Goal: Check status: Check status

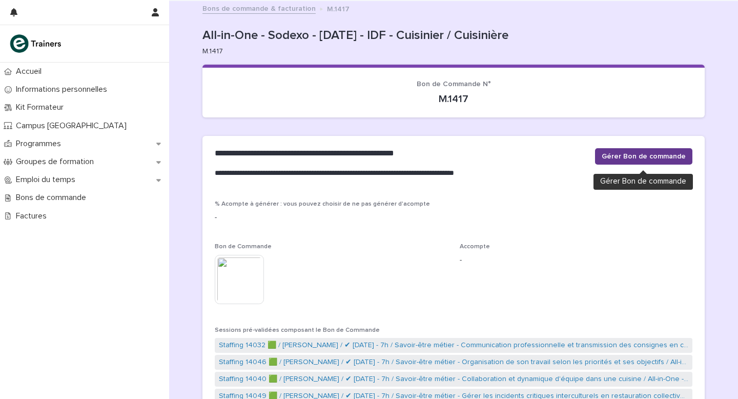
click at [627, 158] on span "Gérer Bon de commande" at bounding box center [644, 156] width 84 height 10
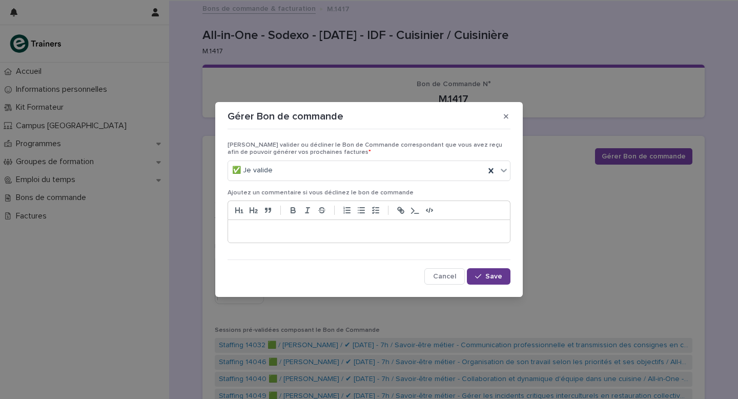
click at [484, 280] on button "Save" at bounding box center [489, 276] width 44 height 16
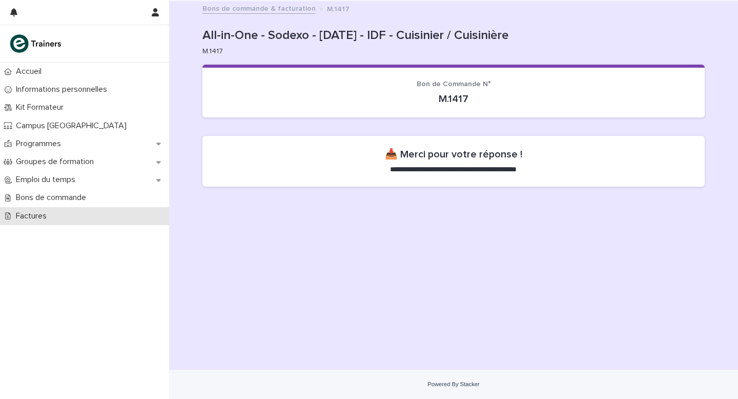
click at [45, 218] on p "Factures" at bounding box center [33, 216] width 43 height 10
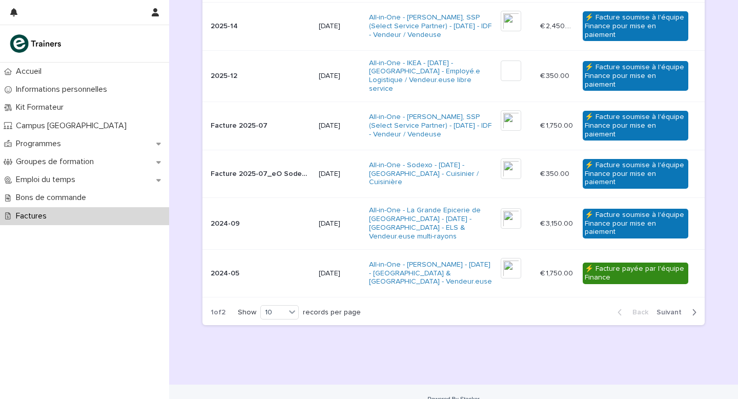
scroll to position [403, 0]
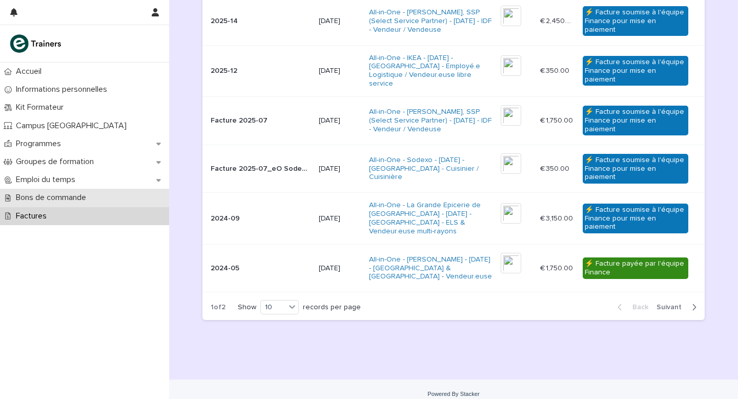
click at [90, 198] on p "Bons de commande" at bounding box center [53, 198] width 83 height 10
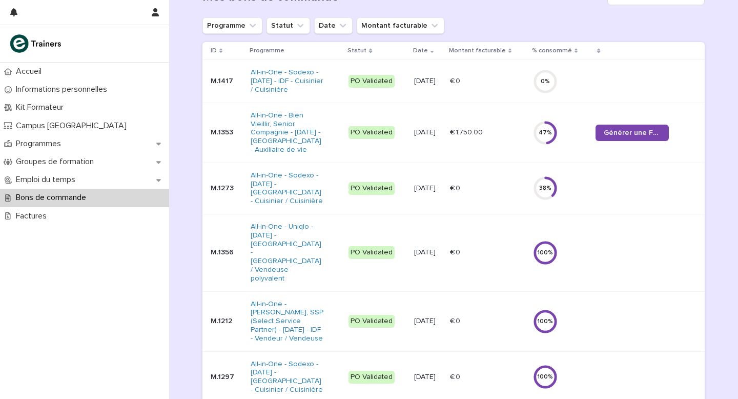
scroll to position [136, 0]
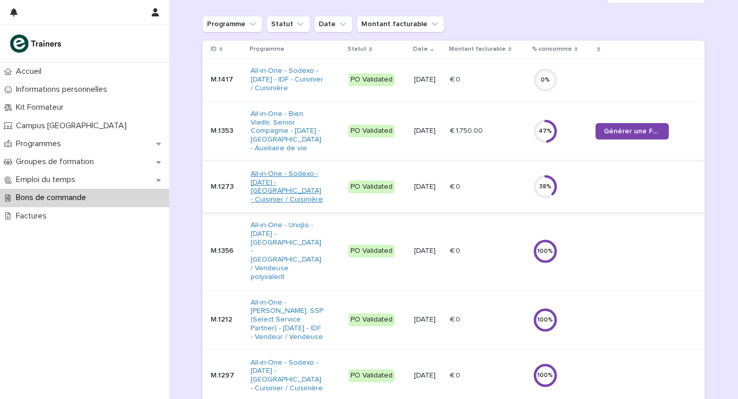
click at [284, 202] on link "All-in-One - Sodexo - [DATE] - [GEOGRAPHIC_DATA] - Cuisinier / Cuisinière" at bounding box center [287, 187] width 73 height 34
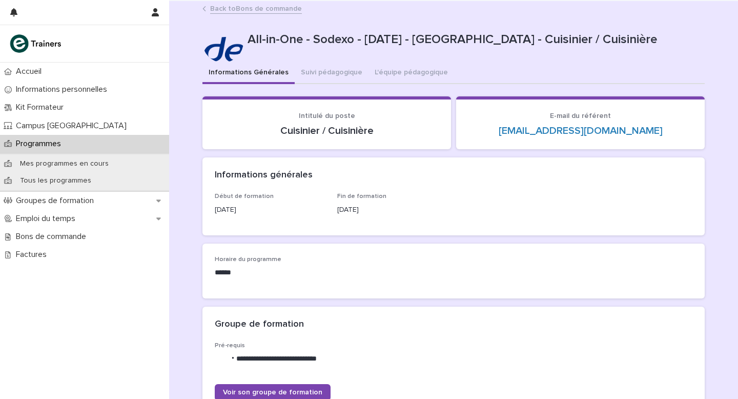
click at [248, 10] on link "Back to Bons de commande" at bounding box center [256, 8] width 92 height 12
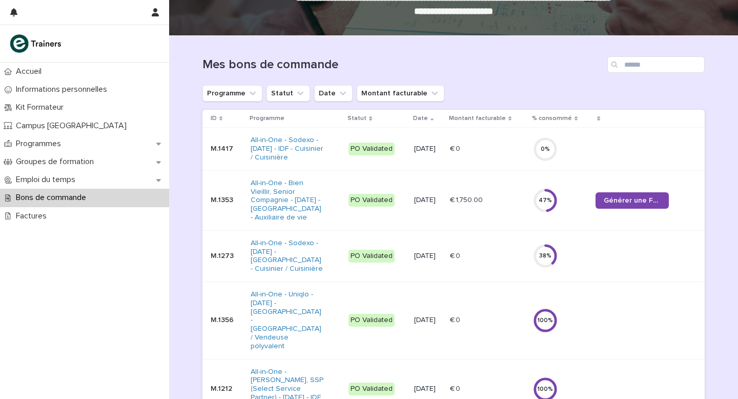
scroll to position [146, 0]
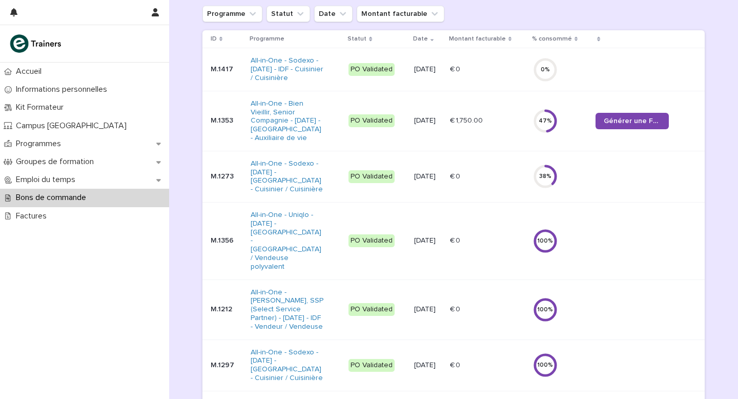
click at [216, 181] on p "M.1273" at bounding box center [227, 176] width 32 height 9
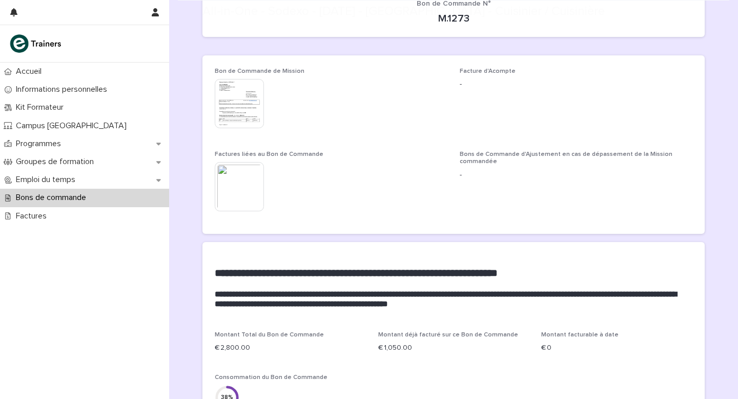
scroll to position [92, 0]
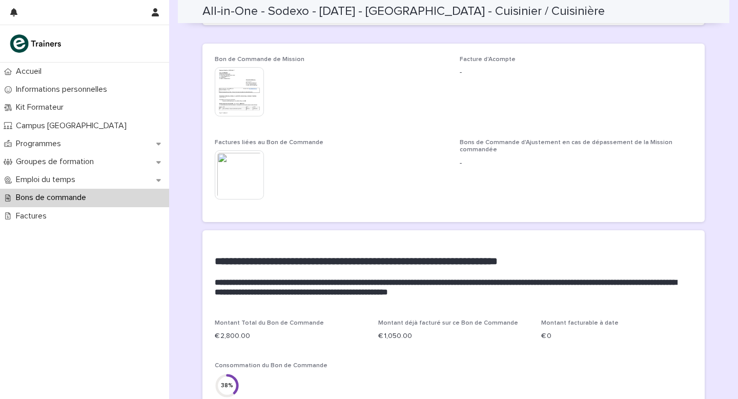
click at [234, 103] on img at bounding box center [239, 91] width 49 height 49
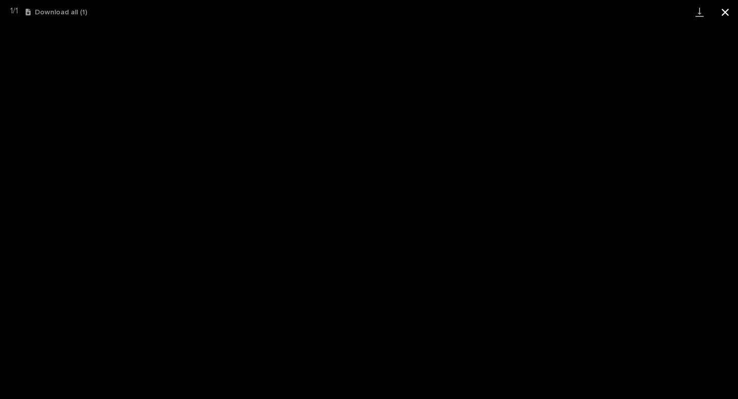
click at [723, 12] on button "Close gallery" at bounding box center [725, 12] width 26 height 24
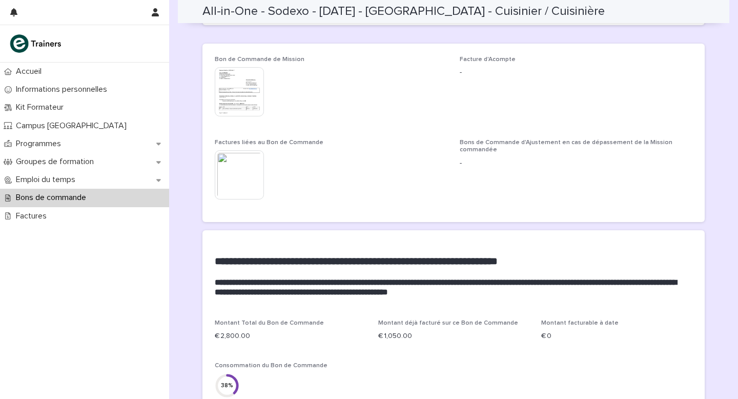
click at [238, 173] on img at bounding box center [239, 174] width 49 height 49
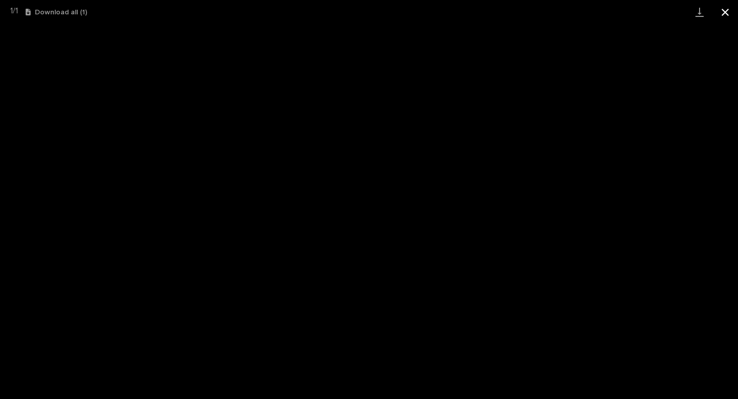
click at [726, 15] on button "Close gallery" at bounding box center [725, 12] width 26 height 24
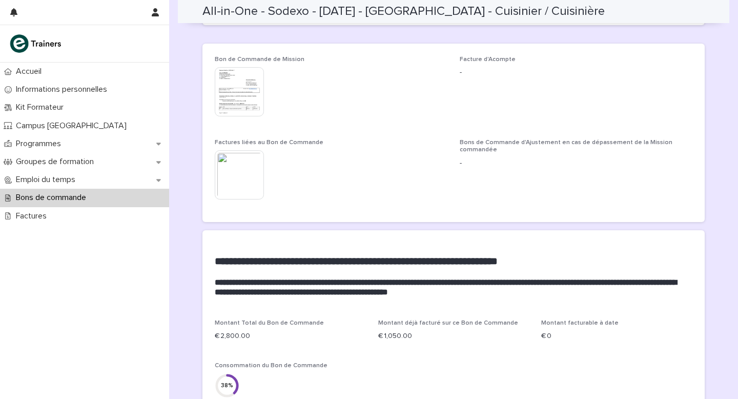
scroll to position [0, 0]
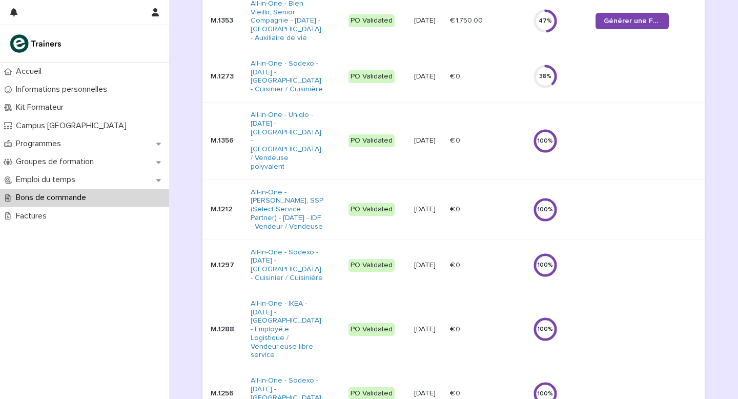
scroll to position [250, 0]
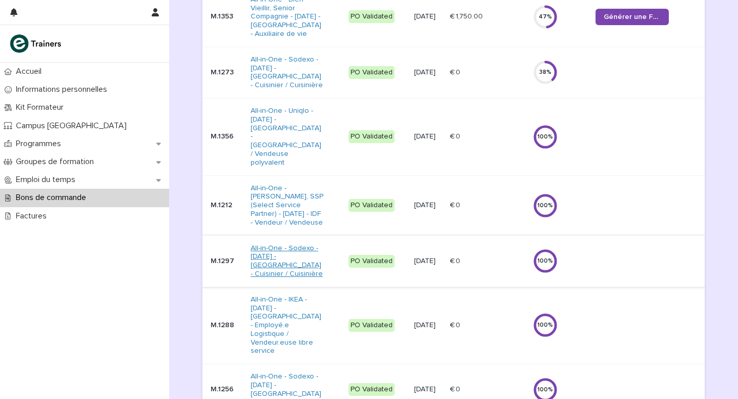
click at [287, 244] on link "All-in-One - Sodexo - [DATE] - [GEOGRAPHIC_DATA] - Cuisinier / Cuisinière" at bounding box center [287, 261] width 73 height 34
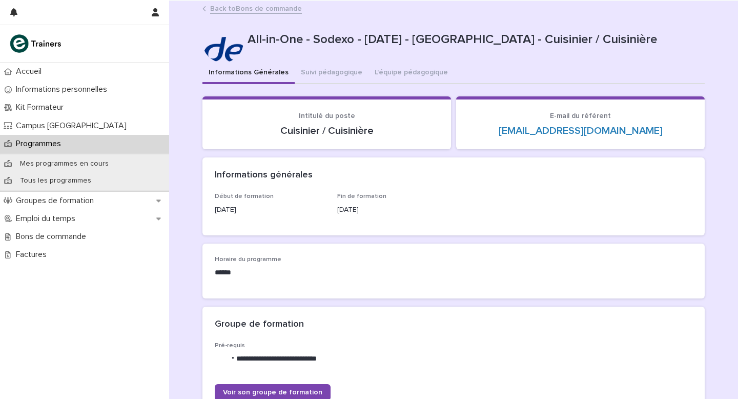
click at [266, 11] on link "Back to Bons de commande" at bounding box center [256, 8] width 92 height 12
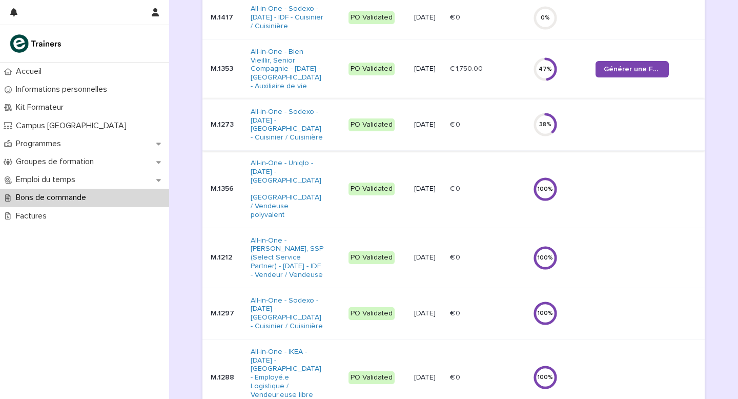
scroll to position [267, 0]
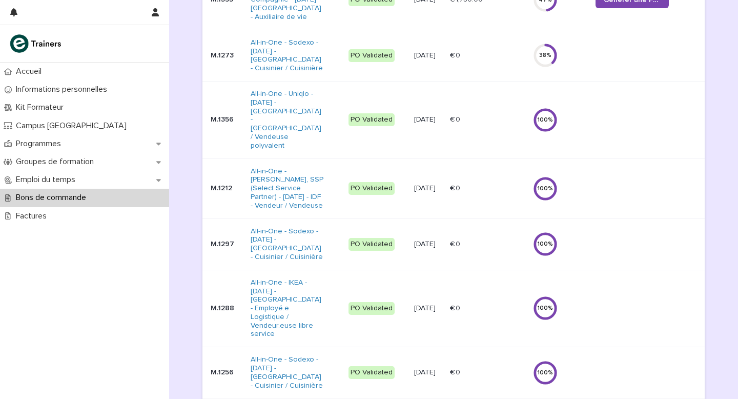
click at [223, 240] on p "M.1297" at bounding box center [227, 244] width 32 height 9
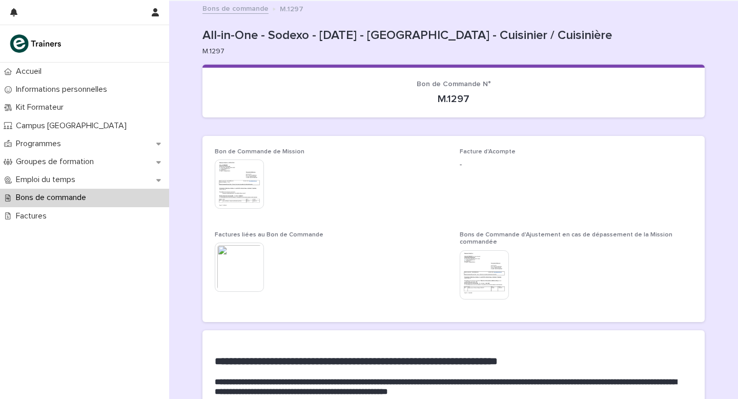
click at [235, 191] on img at bounding box center [239, 183] width 49 height 49
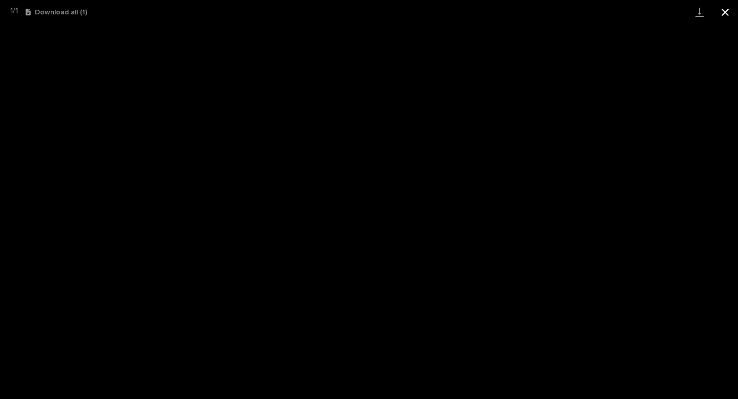
click at [725, 9] on button "Close gallery" at bounding box center [725, 12] width 26 height 24
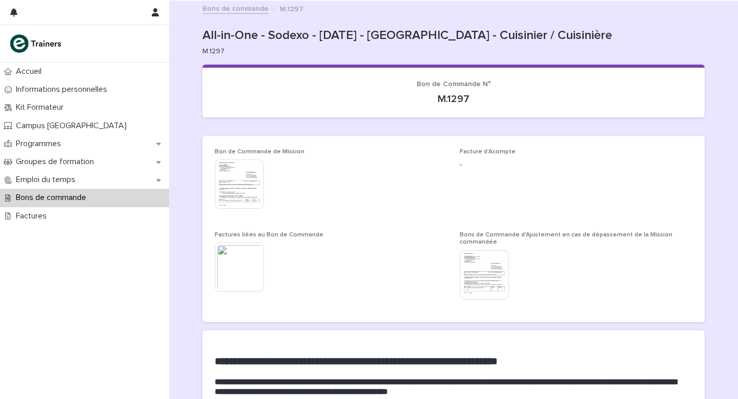
click at [242, 258] on img at bounding box center [239, 266] width 49 height 49
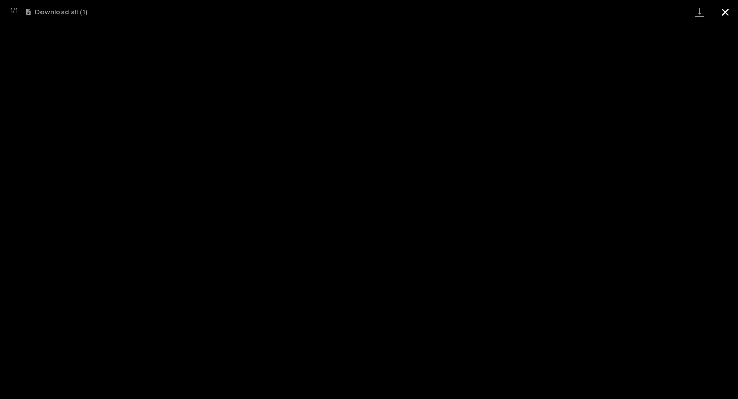
click at [728, 12] on button "Close gallery" at bounding box center [725, 12] width 26 height 24
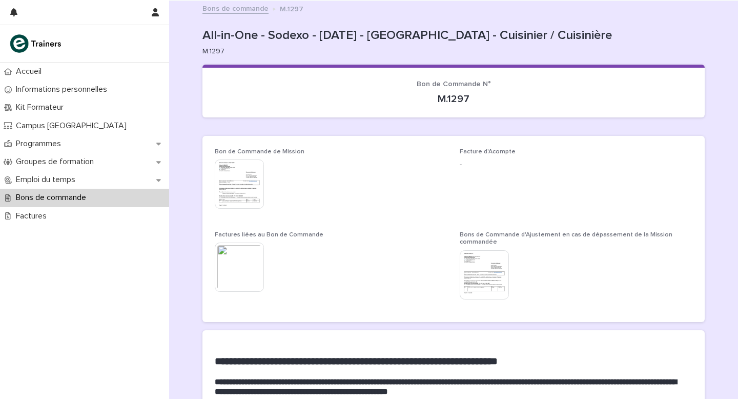
click at [224, 10] on link "Bons de commande" at bounding box center [235, 8] width 66 height 12
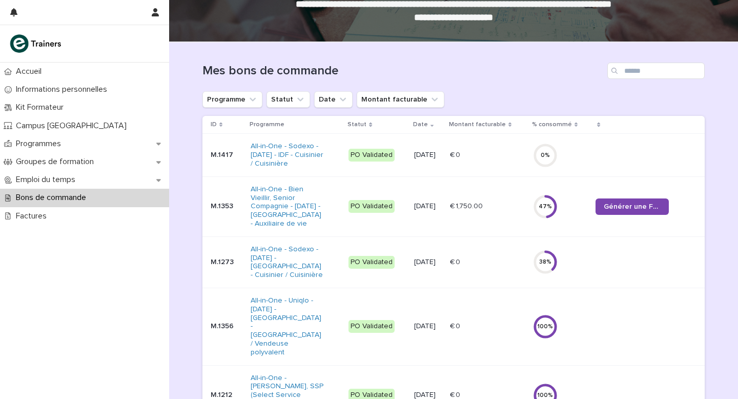
scroll to position [173, 0]
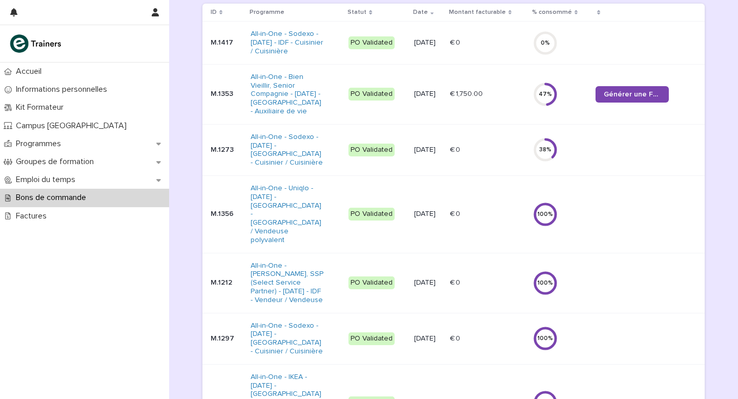
click at [228, 98] on p "M.1353" at bounding box center [227, 94] width 32 height 9
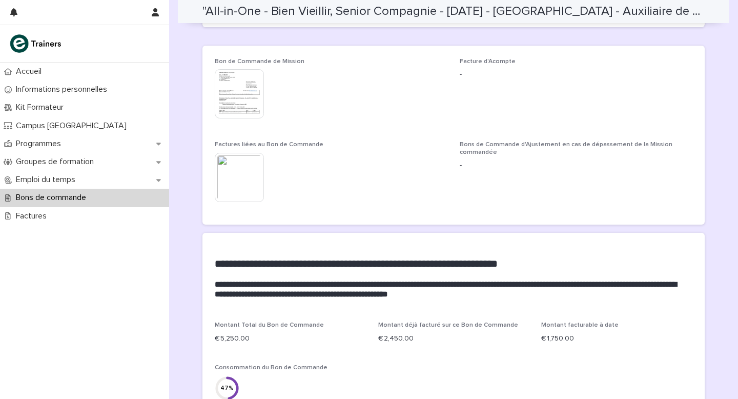
scroll to position [35, 0]
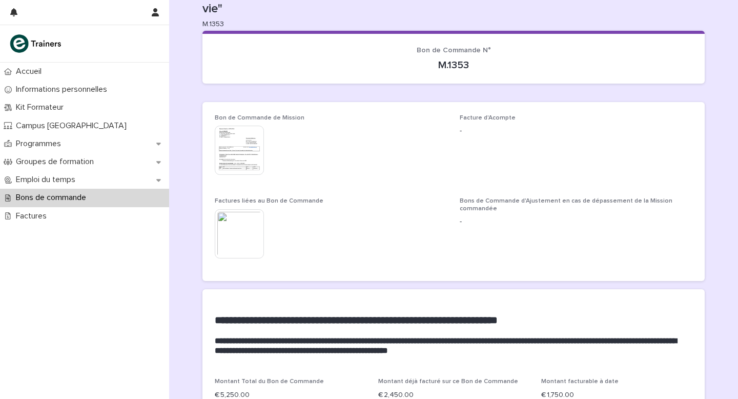
click at [231, 155] on img at bounding box center [239, 150] width 49 height 49
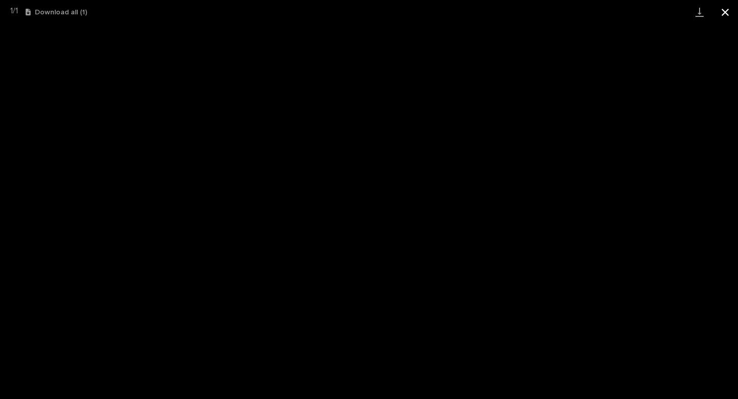
click at [726, 9] on button "Close gallery" at bounding box center [725, 12] width 26 height 24
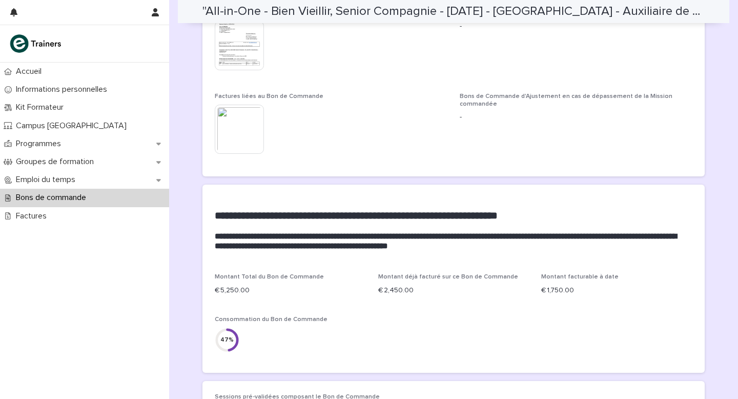
scroll to position [0, 0]
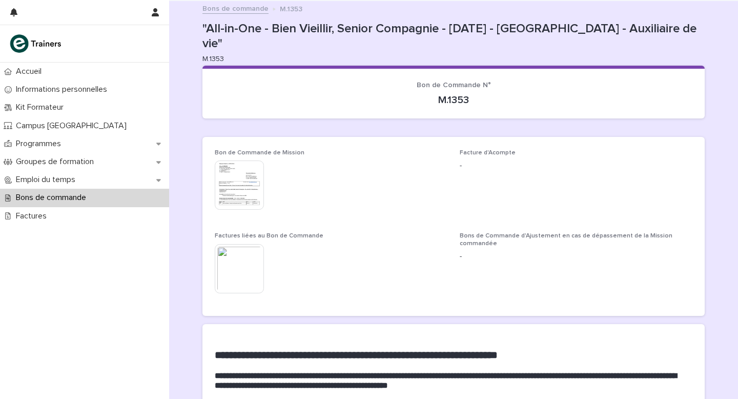
click at [233, 7] on link "Bons de commande" at bounding box center [235, 8] width 66 height 12
